Goal: Task Accomplishment & Management: Manage account settings

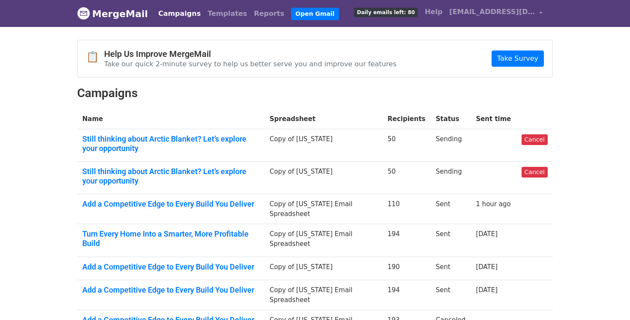
click at [397, 11] on span "Daily emails left: 80" at bounding box center [386, 12] width 64 height 9
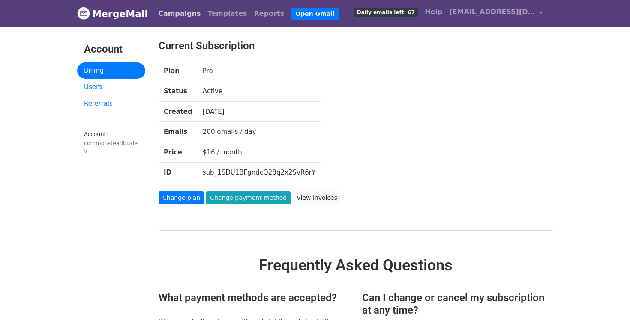
click at [155, 14] on link "Campaigns" at bounding box center [179, 13] width 49 height 17
